Goal: Participate in discussion

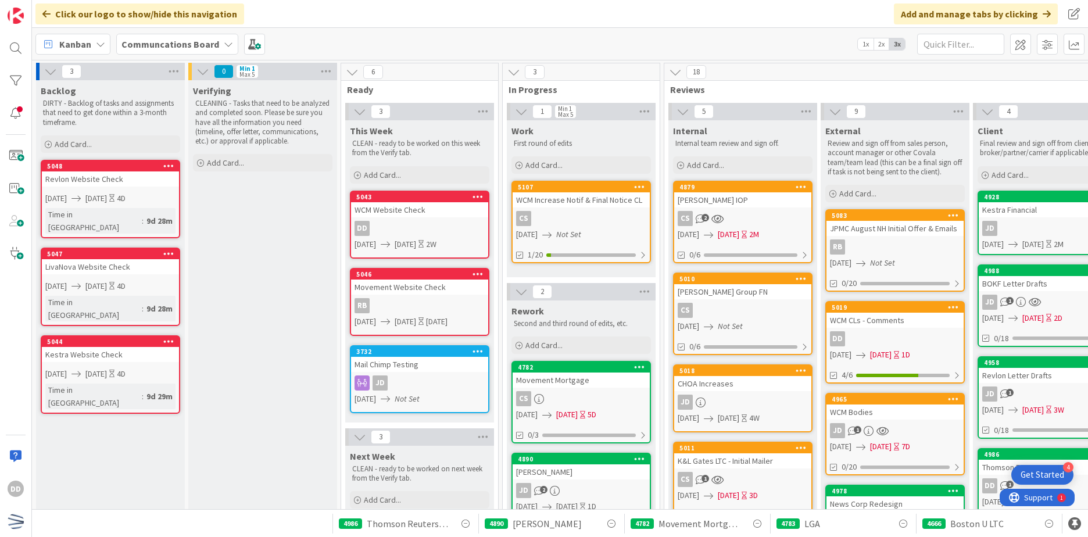
scroll to position [0, 234]
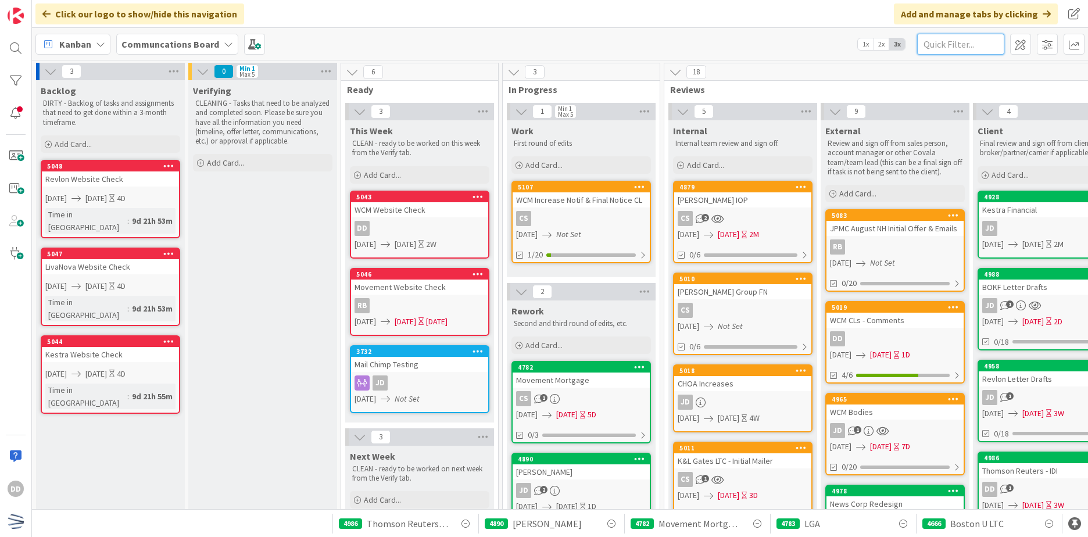
click at [963, 49] on input "text" at bounding box center [960, 44] width 87 height 21
type input "wcm"
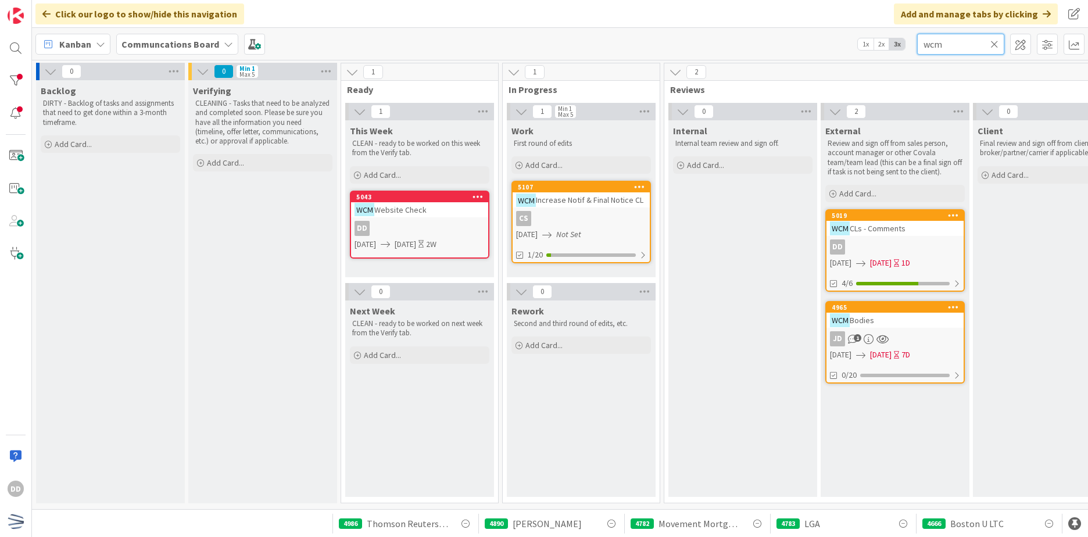
scroll to position [3, 0]
click at [869, 244] on div "DD" at bounding box center [894, 246] width 137 height 15
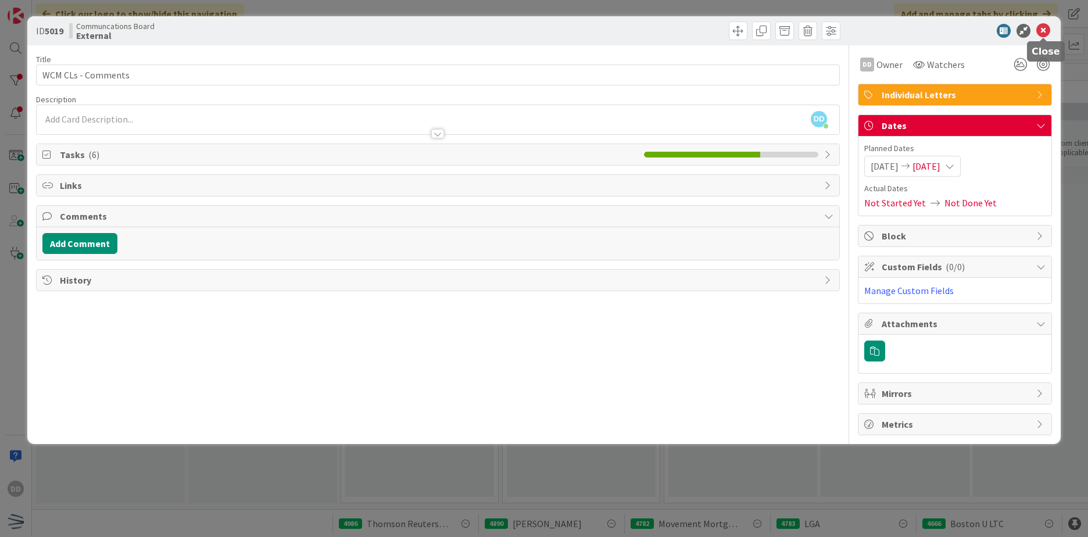
click at [1043, 33] on icon at bounding box center [1043, 31] width 14 height 14
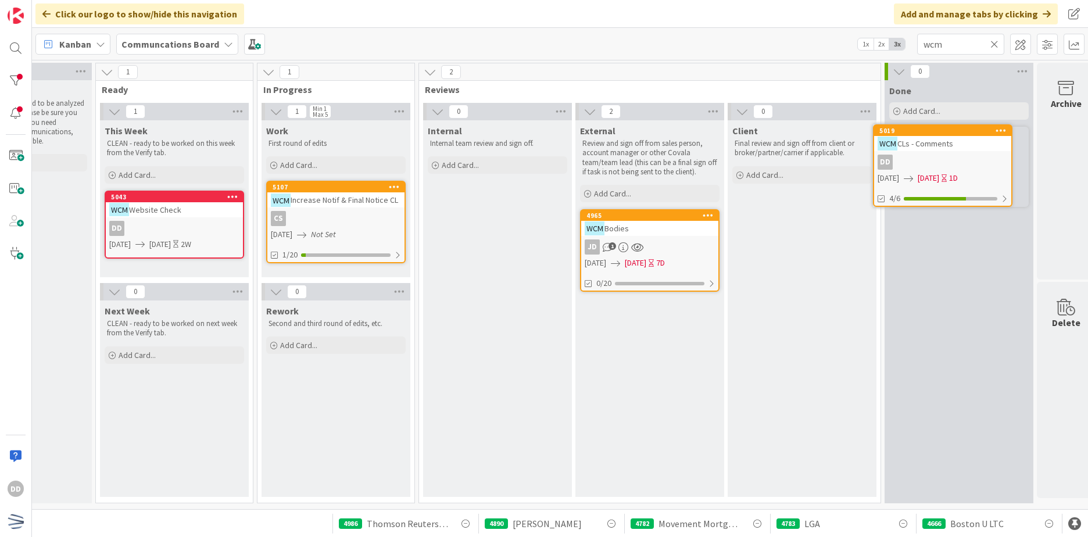
scroll to position [0, 265]
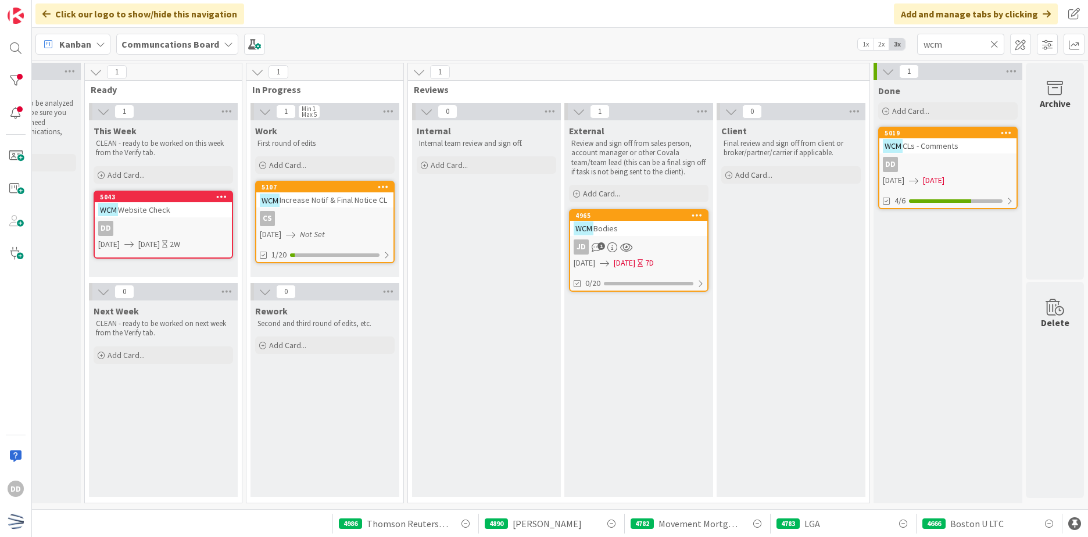
click at [997, 43] on icon at bounding box center [994, 44] width 8 height 10
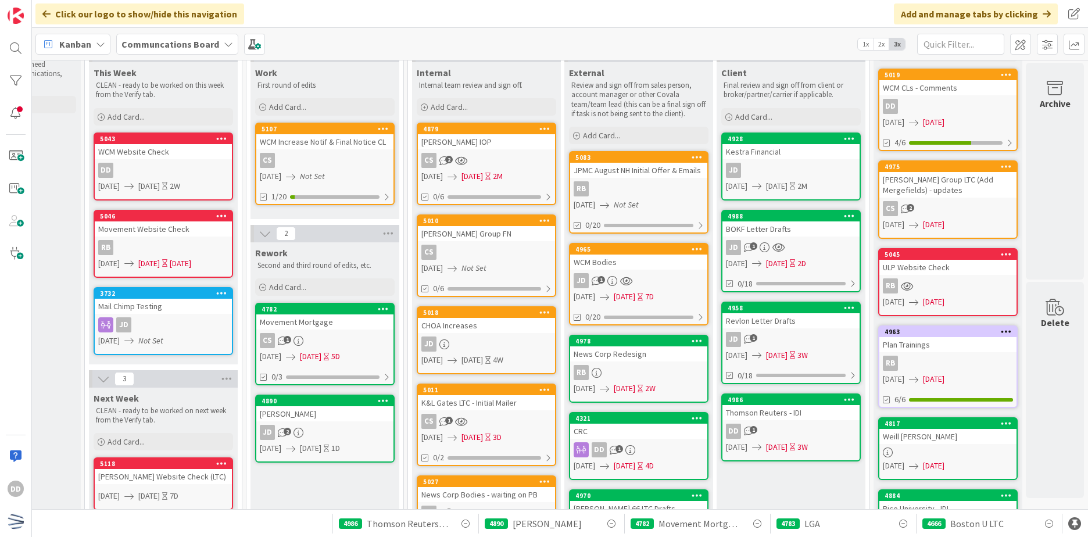
scroll to position [116, 265]
